Goal: Task Accomplishment & Management: Manage account settings

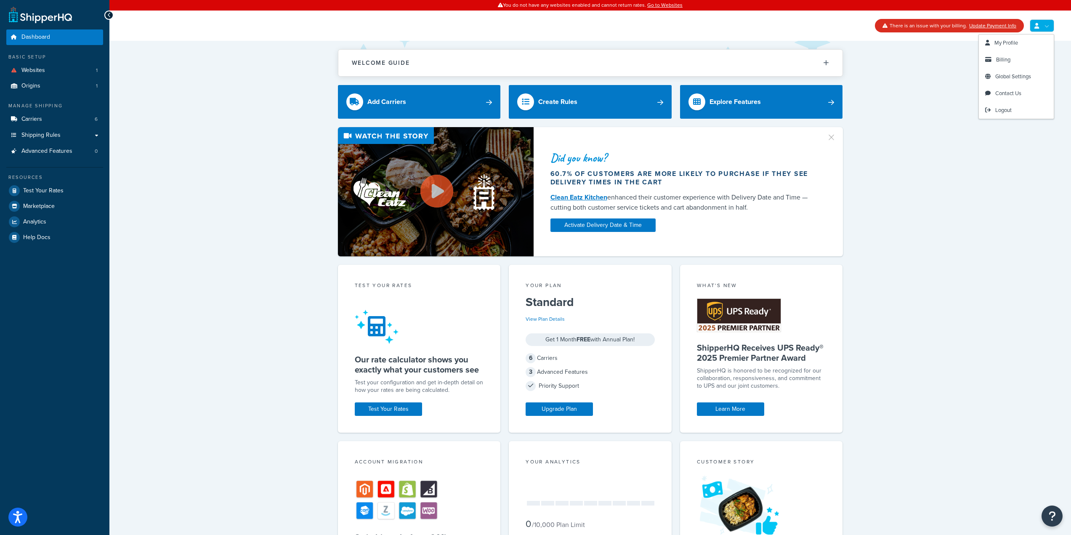
click at [1032, 24] on link at bounding box center [1041, 25] width 24 height 13
click at [1017, 45] on span "My Profile" at bounding box center [1006, 43] width 24 height 8
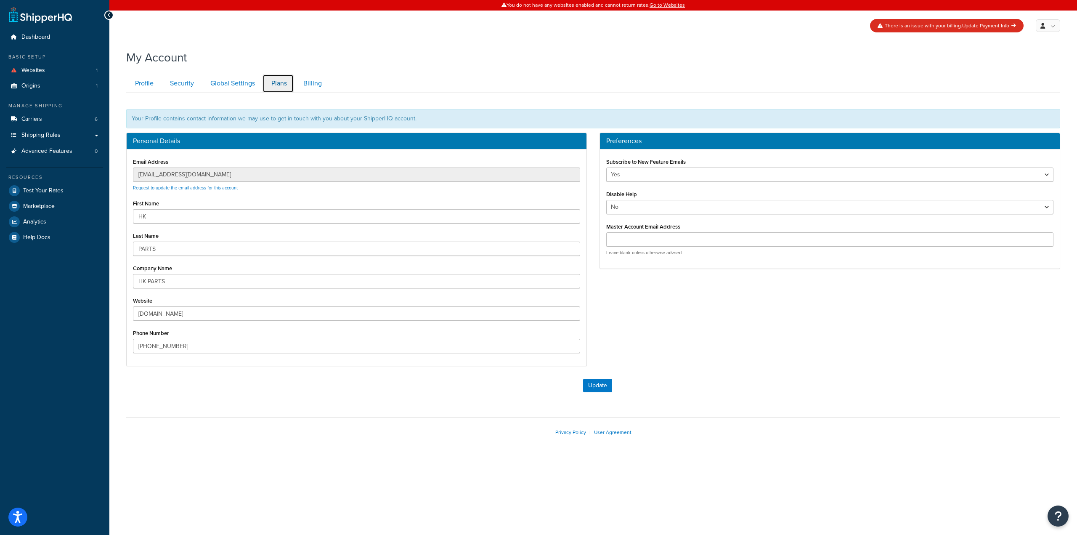
click at [281, 84] on link "Plans" at bounding box center [277, 83] width 31 height 19
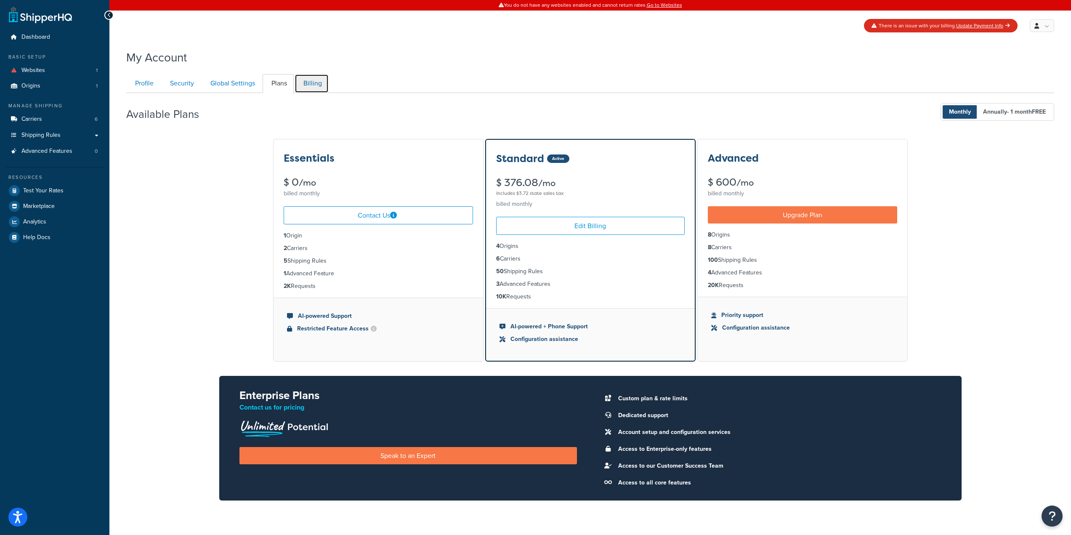
click at [308, 85] on link "Billing" at bounding box center [311, 83] width 34 height 19
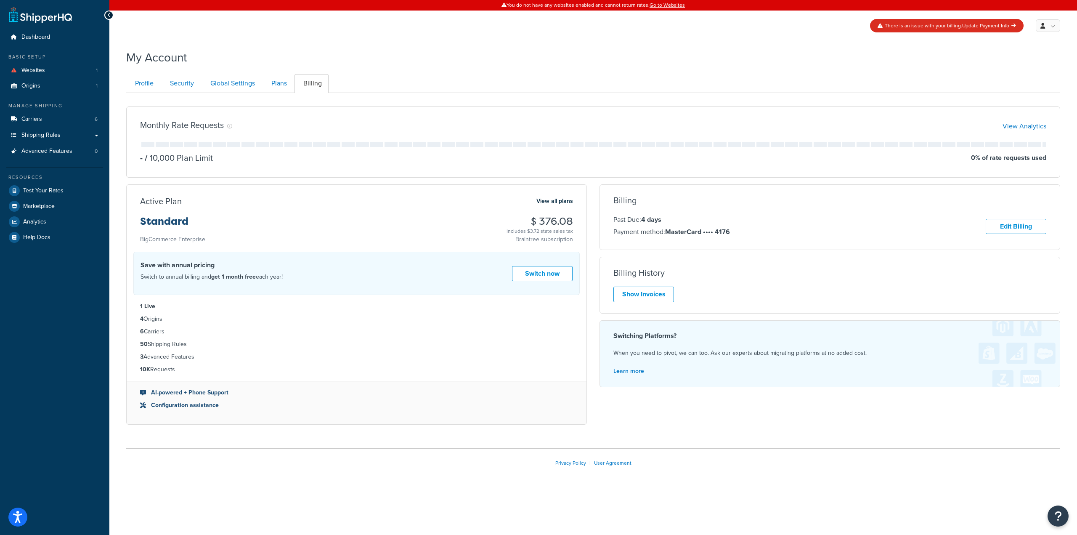
click at [1012, 210] on div "Billing Past Due: 4 days Payment method: MasterCard •••• 4176 Edit Billing Unfo…" at bounding box center [830, 217] width 460 height 43
click at [1014, 220] on link "Edit Billing" at bounding box center [1016, 227] width 61 height 16
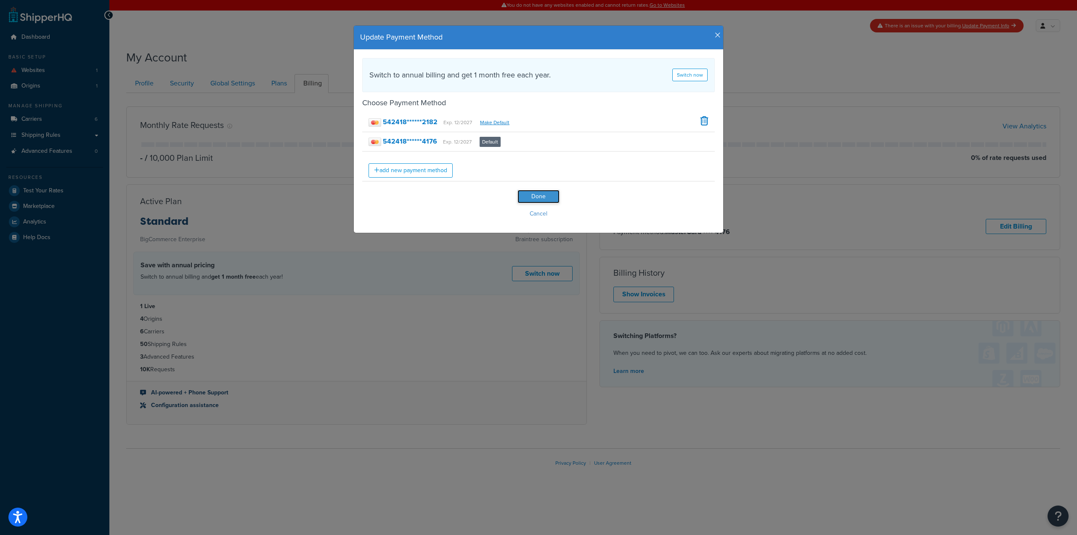
click at [553, 194] on input "Done" at bounding box center [538, 196] width 42 height 13
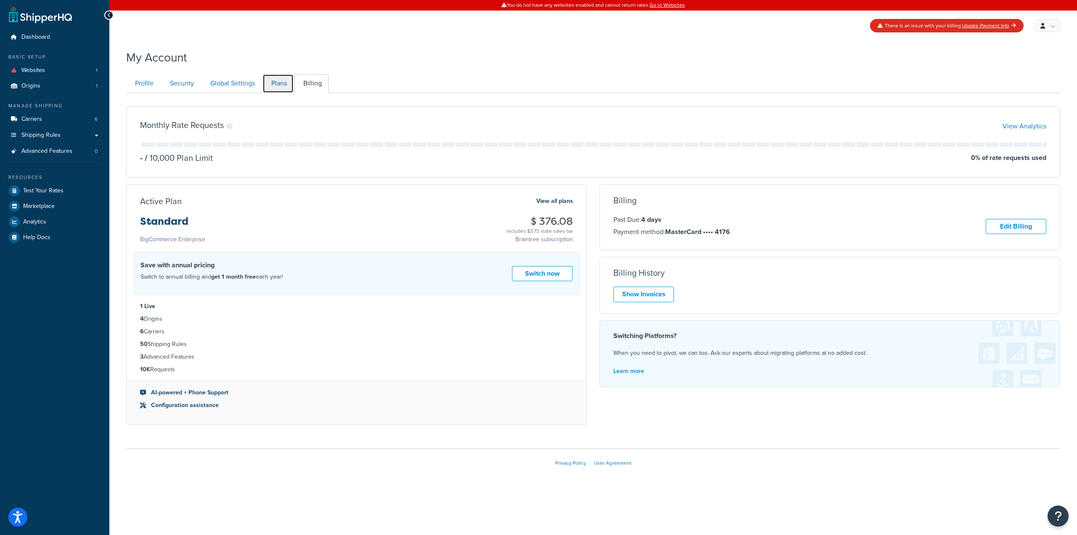
click at [289, 76] on link "Plans" at bounding box center [277, 83] width 31 height 19
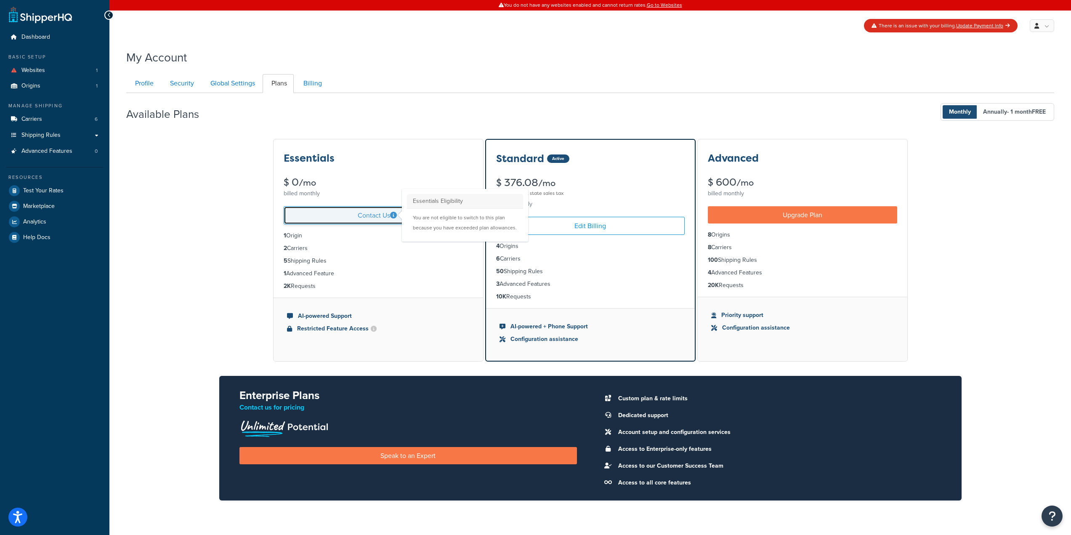
click at [391, 211] on link "Contact Us Essentials Eligibility You are not eligible to switch to this plan b…" at bounding box center [378, 215] width 189 height 18
